Goal: Navigation & Orientation: Find specific page/section

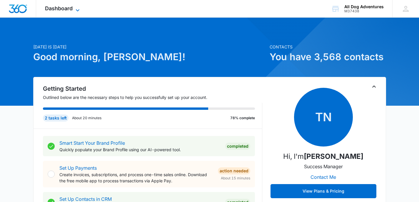
click at [68, 9] on span "Dashboard" at bounding box center [59, 8] width 28 height 6
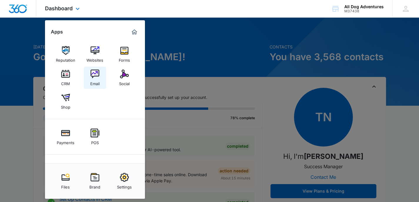
click at [96, 73] on img at bounding box center [95, 74] width 9 height 9
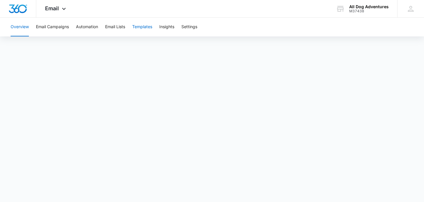
click at [139, 26] on button "Templates" at bounding box center [142, 27] width 20 height 19
click at [169, 24] on button "Insights" at bounding box center [166, 27] width 15 height 19
